Goal: Task Accomplishment & Management: Manage account settings

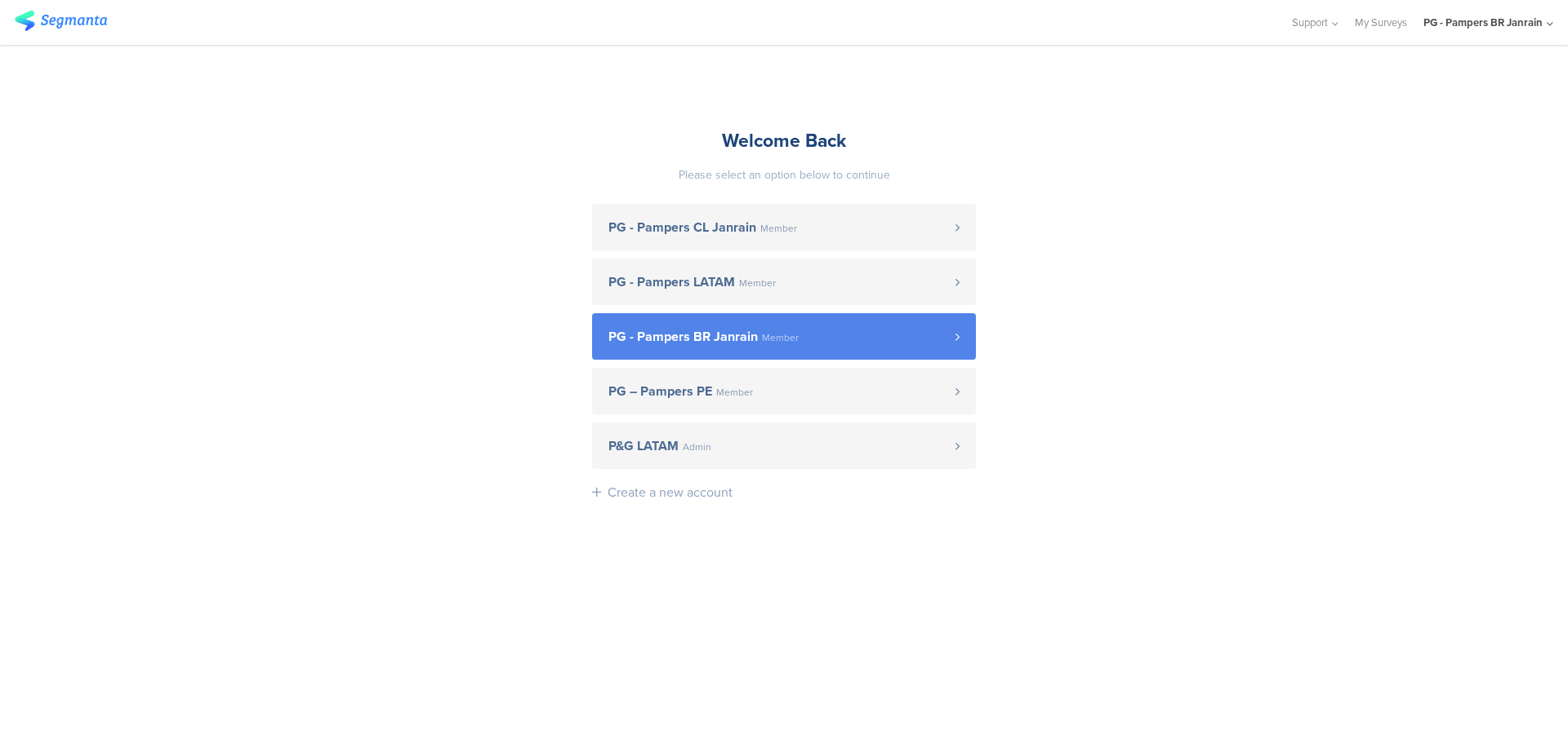
click at [782, 339] on span "Member" at bounding box center [780, 337] width 36 height 10
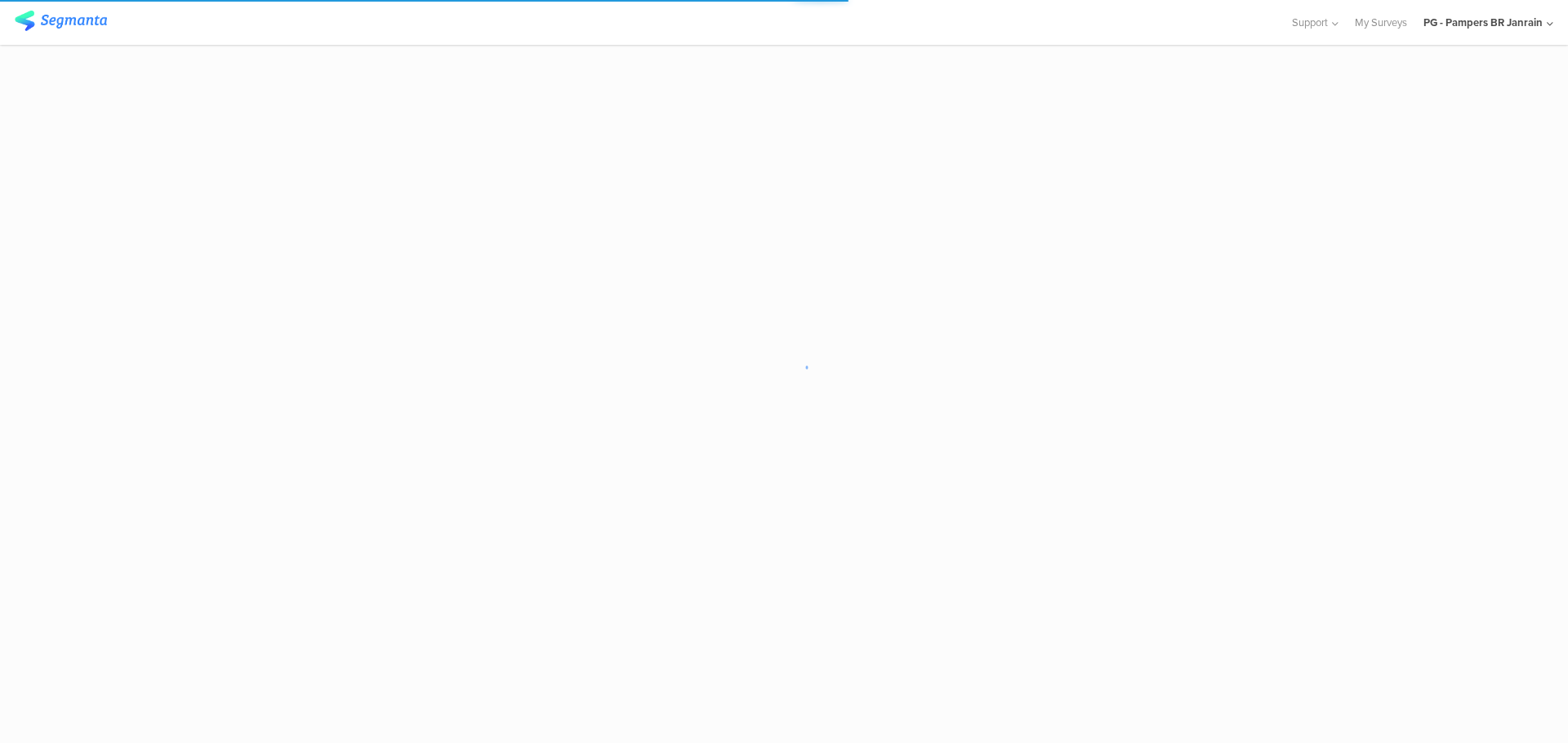
click at [1552, 24] on icon at bounding box center [1549, 24] width 6 height 12
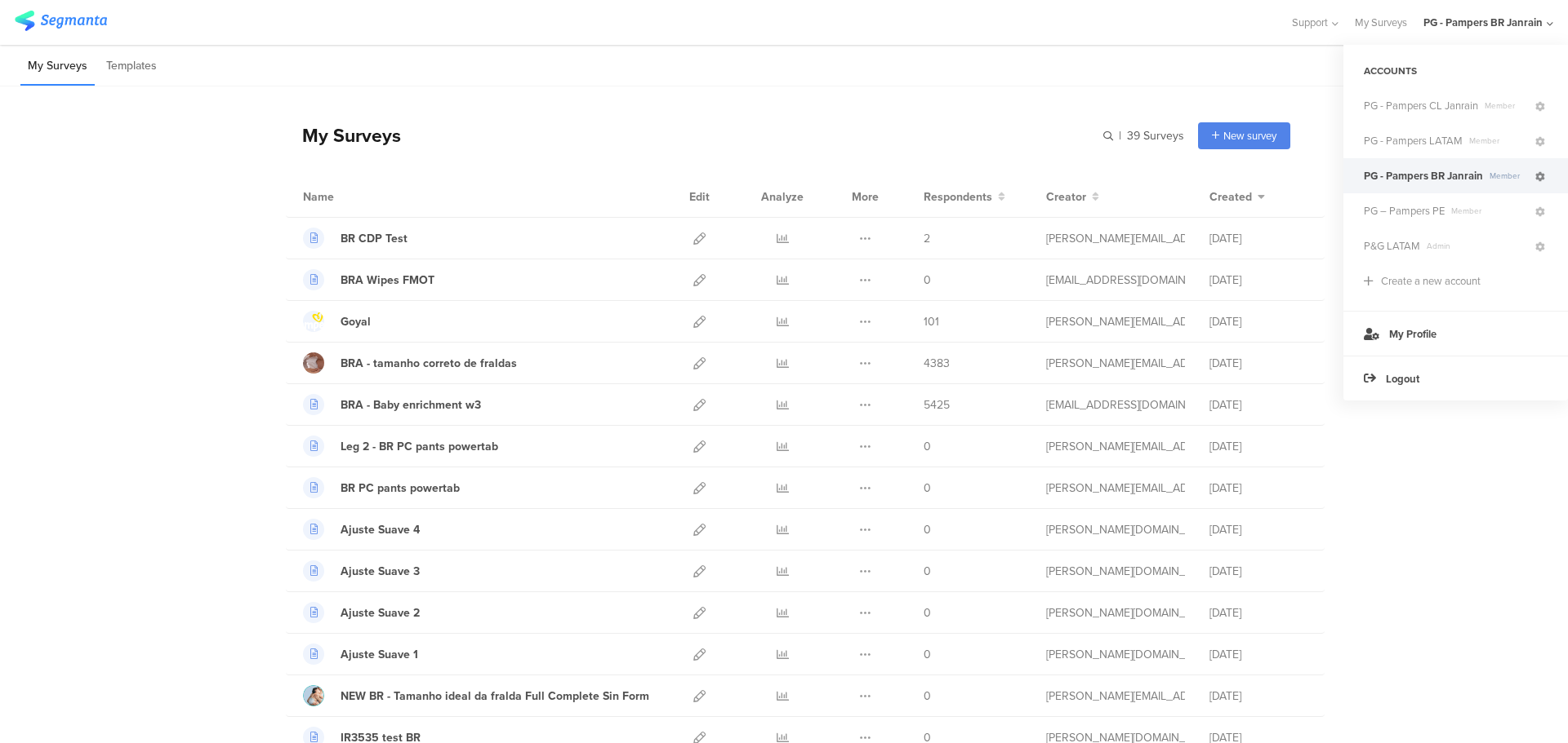
click at [1539, 177] on icon at bounding box center [1540, 177] width 10 height 10
